Goal: Transaction & Acquisition: Purchase product/service

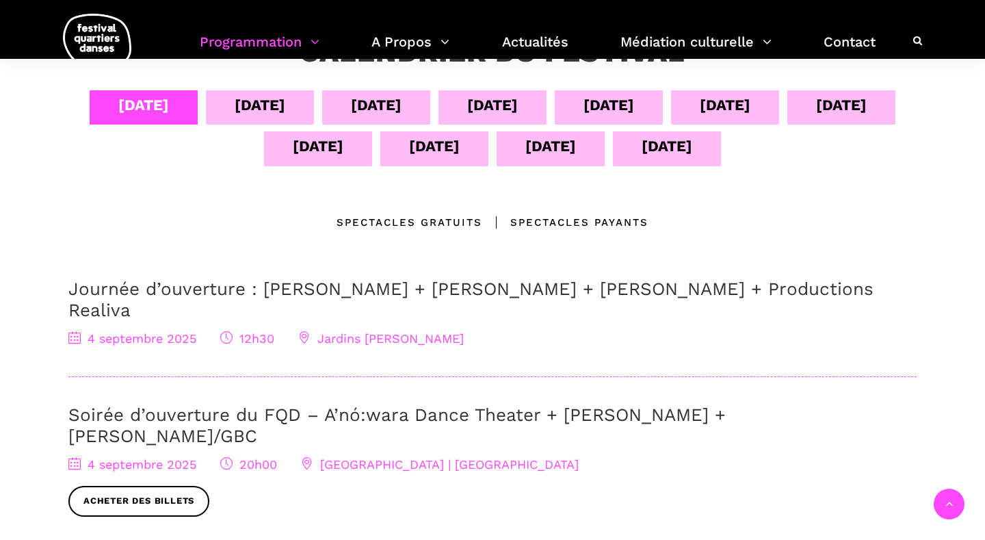
scroll to position [313, 0]
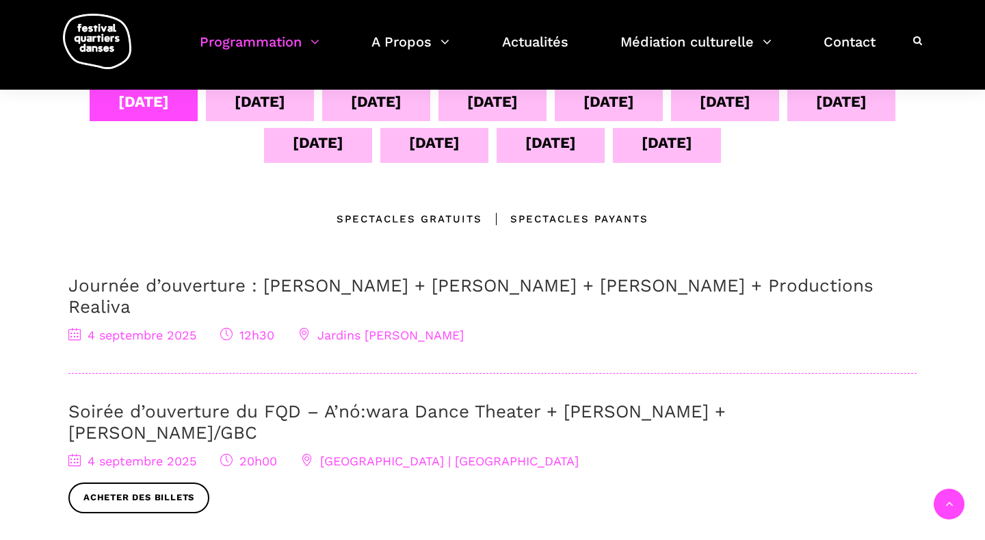
click at [826, 106] on div "[DATE]" at bounding box center [841, 104] width 108 height 34
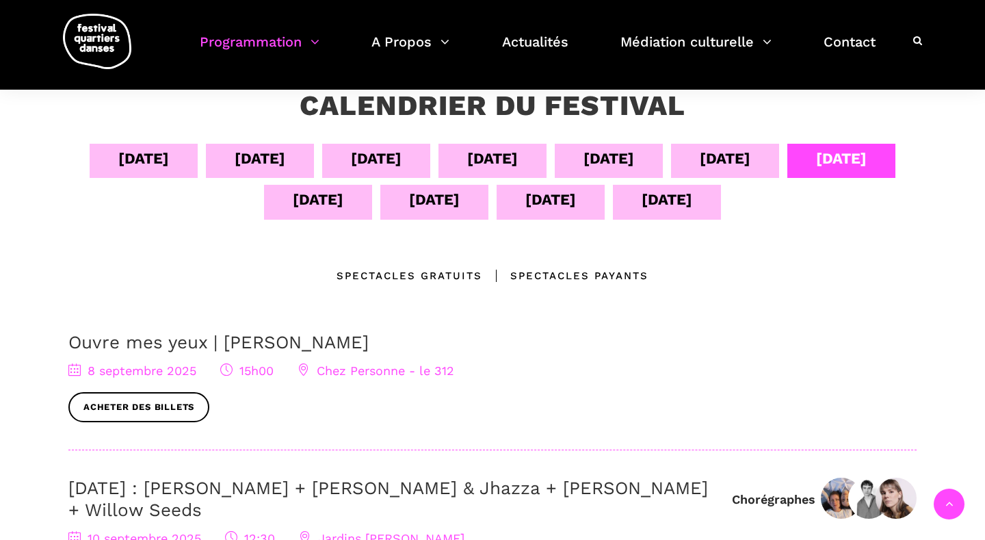
scroll to position [257, 0]
click at [727, 153] on div "09 sept" at bounding box center [725, 158] width 51 height 24
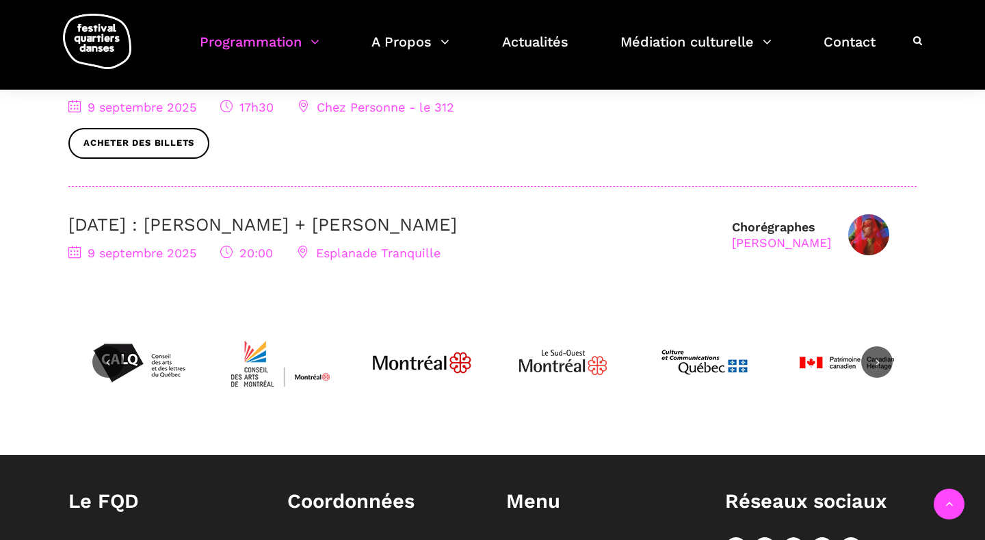
scroll to position [676, 0]
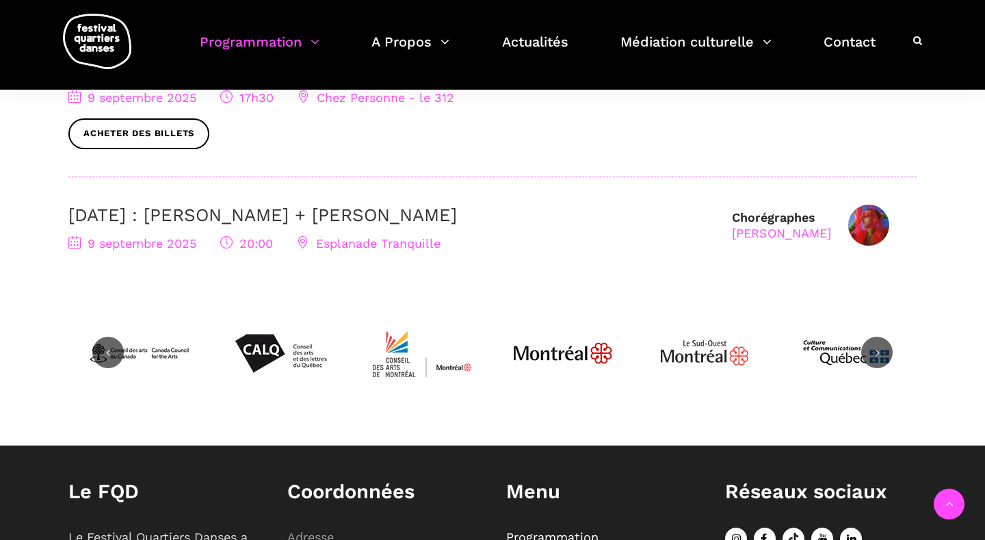
click at [457, 220] on link "[DATE] : [PERSON_NAME] + [PERSON_NAME]" at bounding box center [262, 215] width 389 height 21
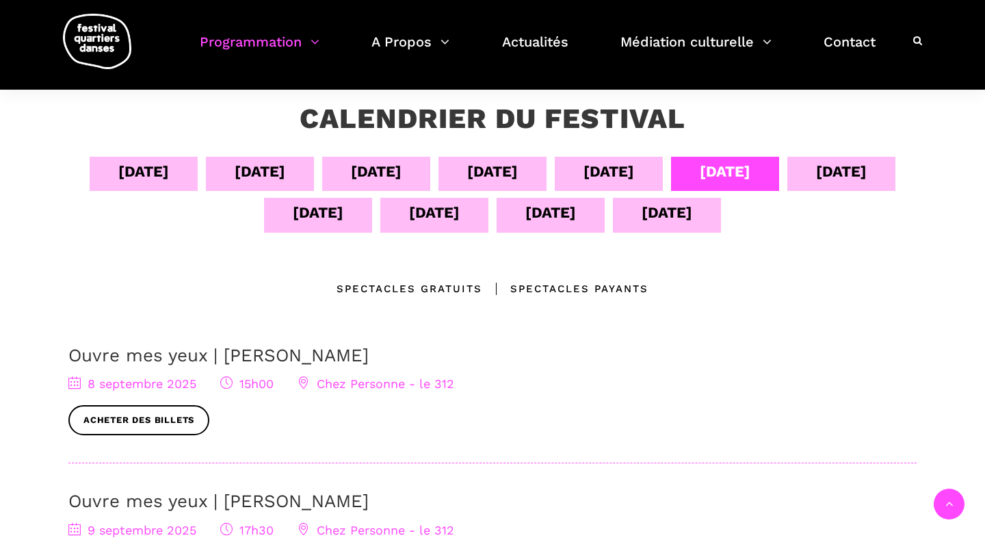
scroll to position [244, 0]
click at [618, 172] on div "08 sept" at bounding box center [608, 171] width 51 height 24
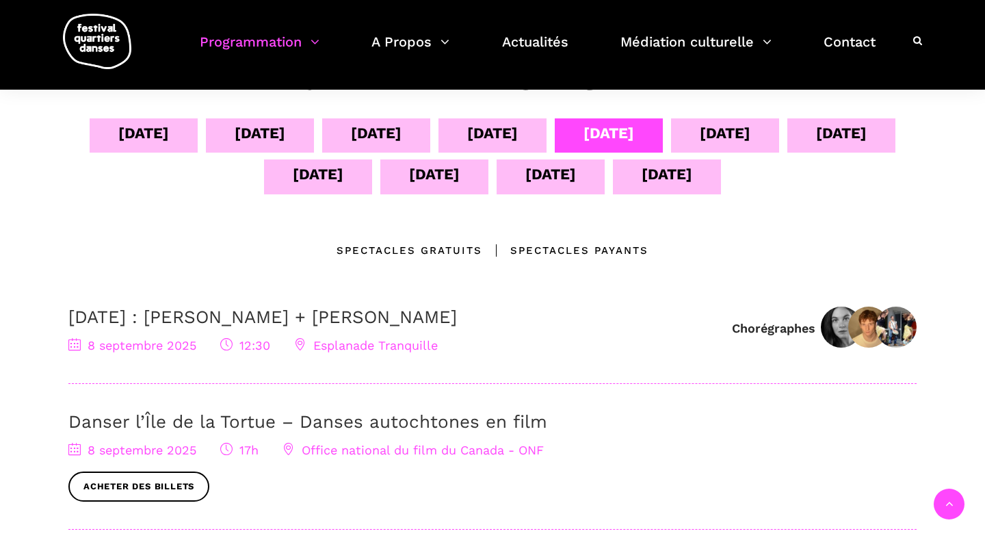
scroll to position [268, 0]
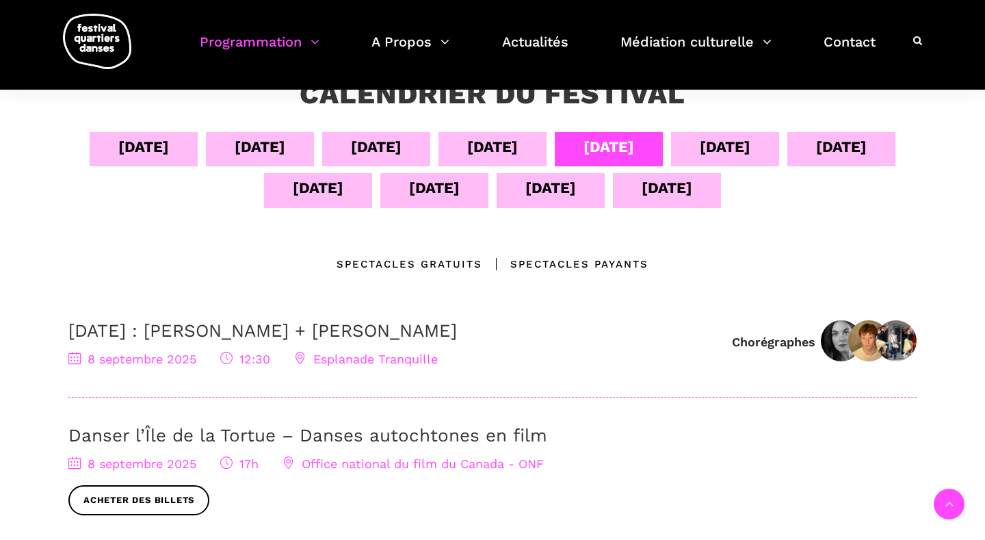
click at [731, 149] on div "09 sept" at bounding box center [725, 147] width 51 height 24
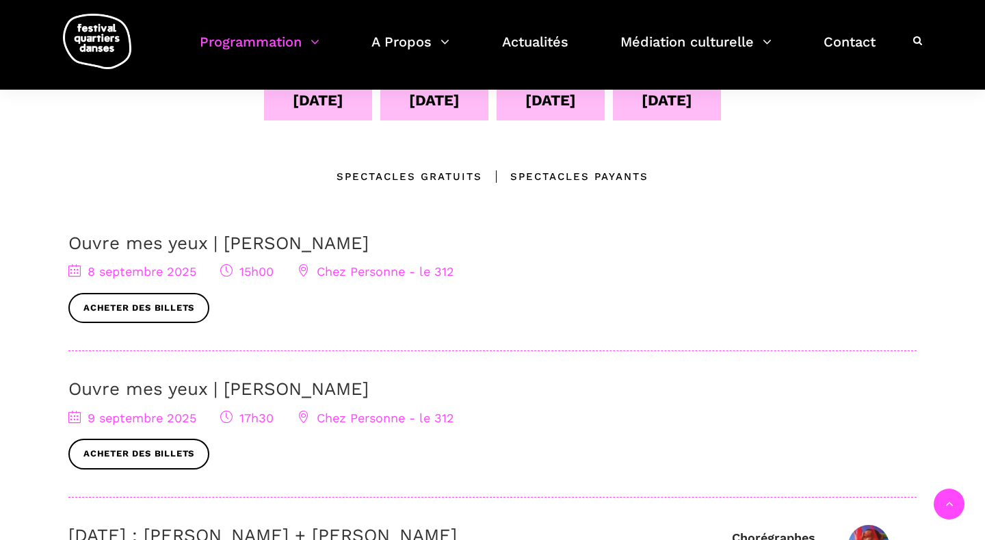
scroll to position [360, 0]
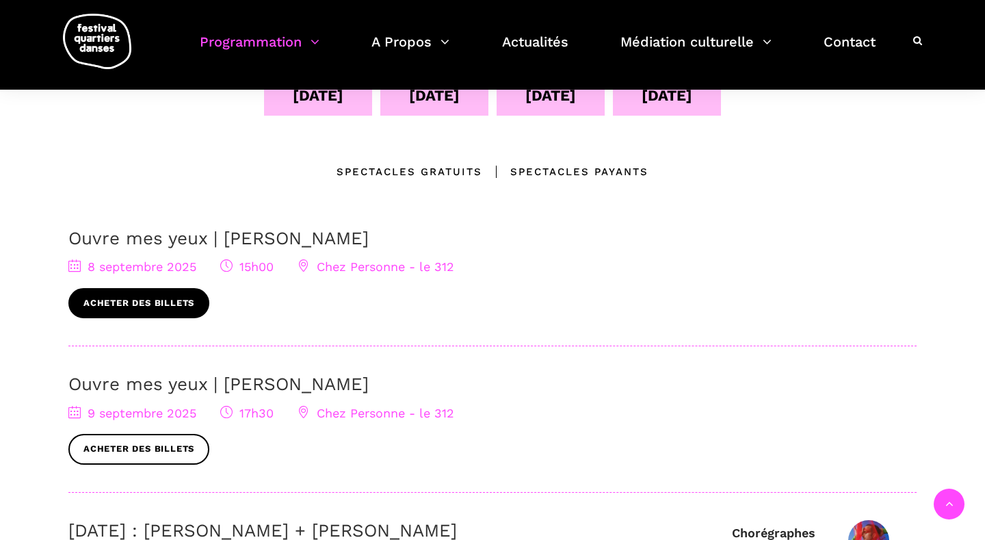
click at [149, 304] on link "Acheter des billets" at bounding box center [138, 303] width 141 height 31
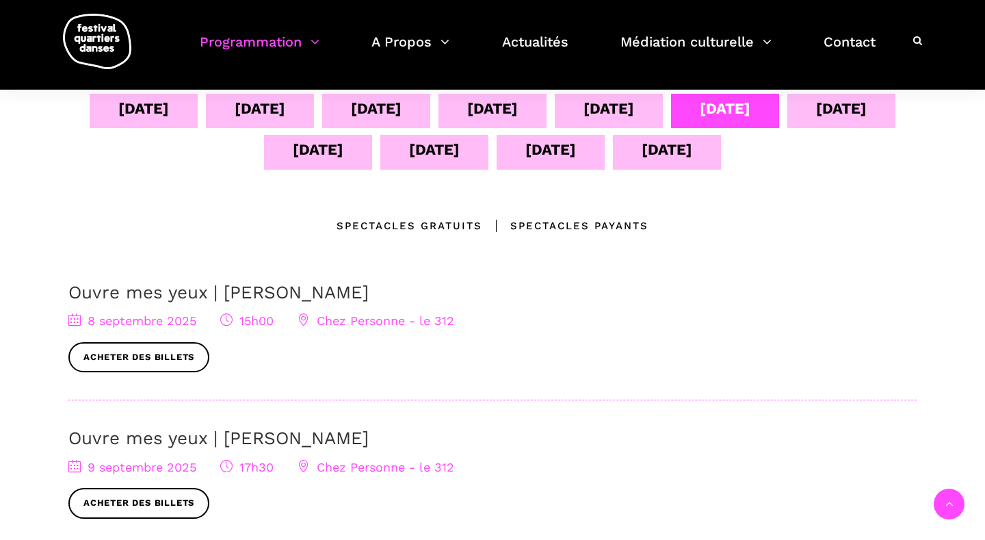
click at [863, 109] on div "10 sept" at bounding box center [841, 108] width 51 height 24
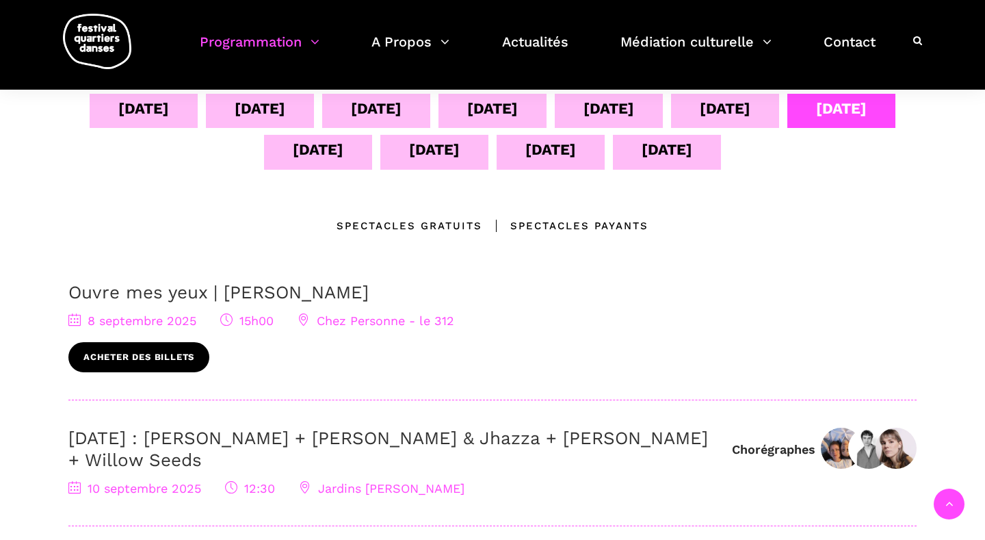
click at [123, 355] on link "Acheter des billets" at bounding box center [138, 357] width 141 height 31
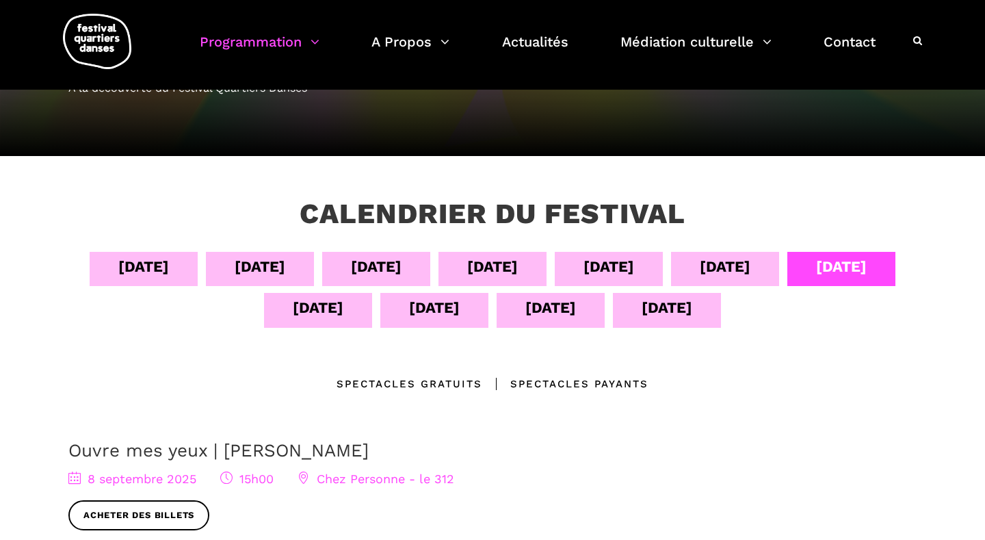
scroll to position [160, 0]
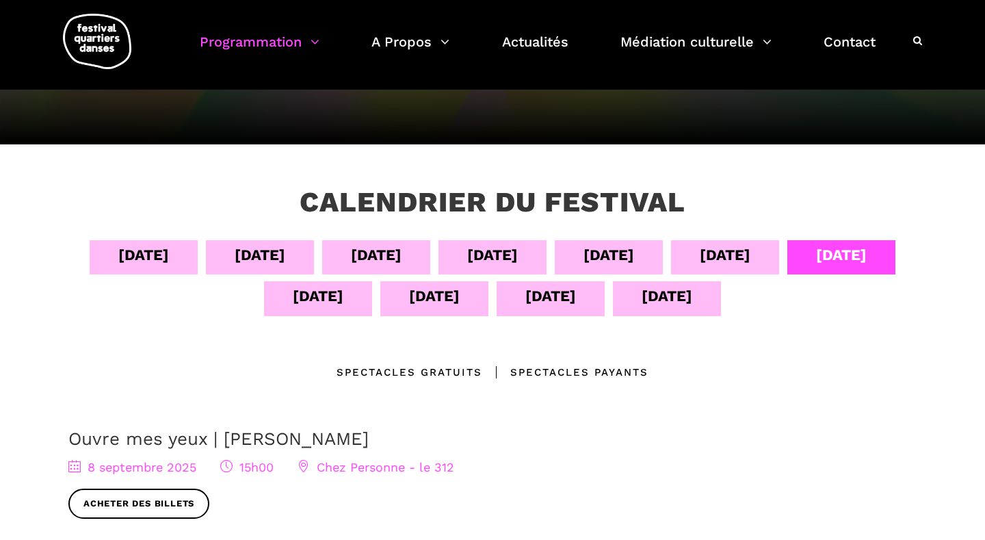
click at [339, 300] on div "11 sept" at bounding box center [318, 296] width 51 height 24
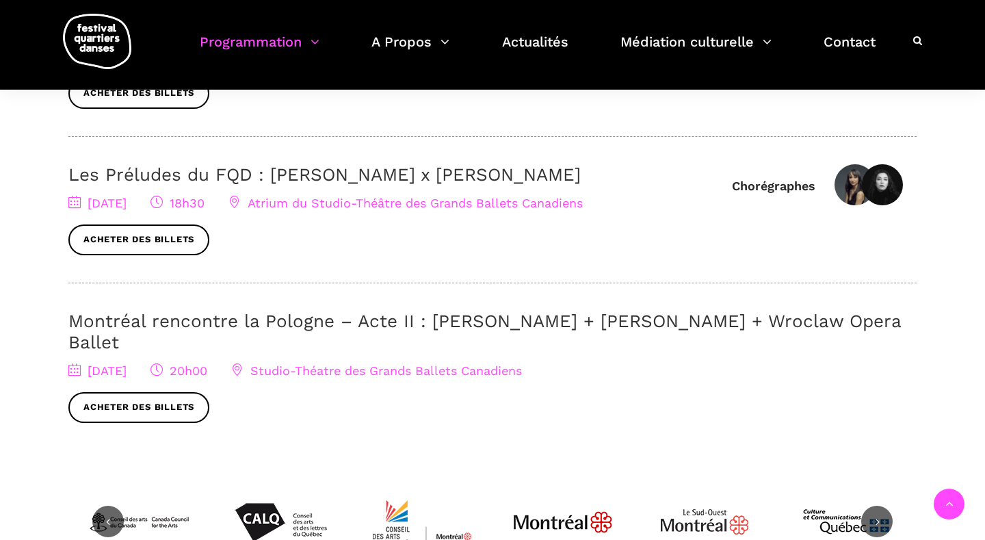
scroll to position [717, 0]
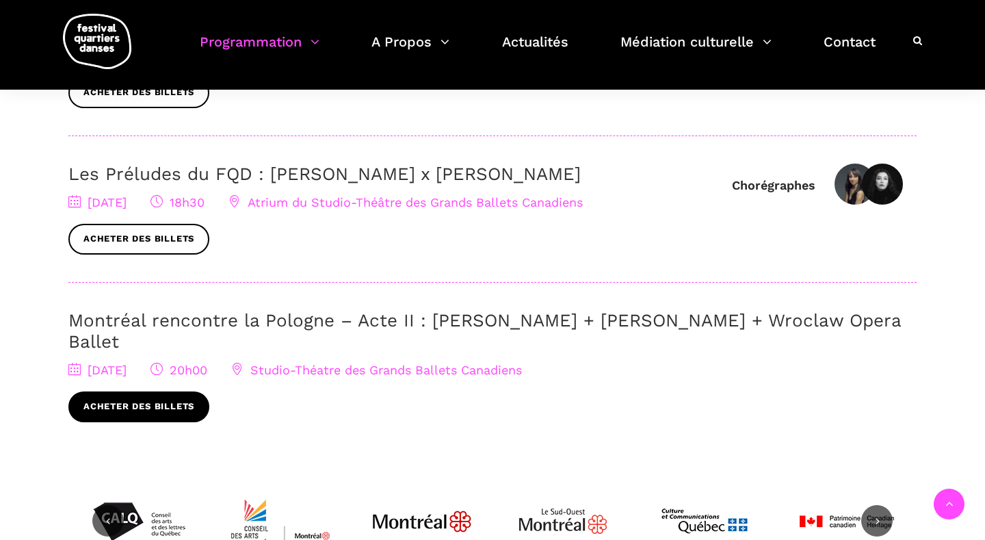
click at [186, 393] on link "Acheter des billets" at bounding box center [138, 406] width 141 height 31
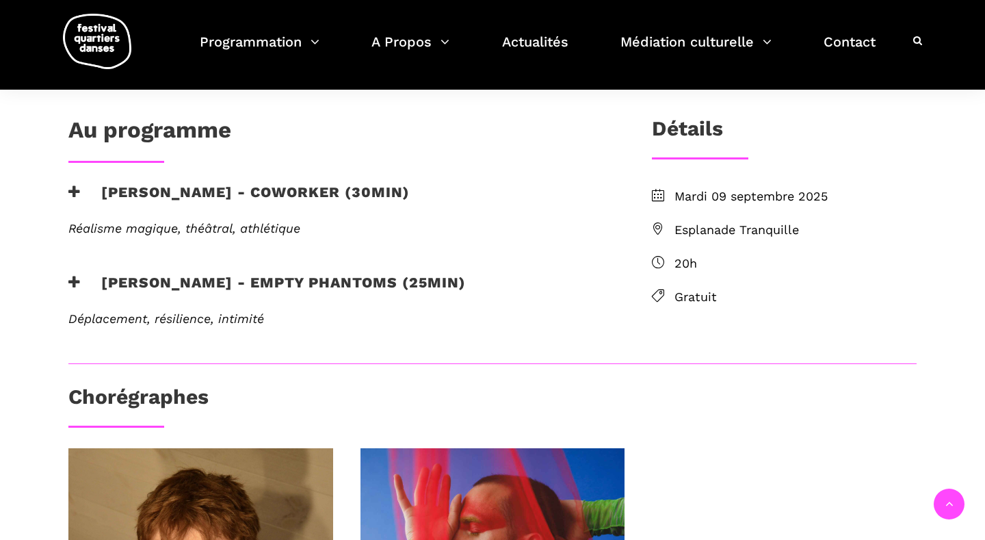
scroll to position [334, 0]
